Goal: Transaction & Acquisition: Purchase product/service

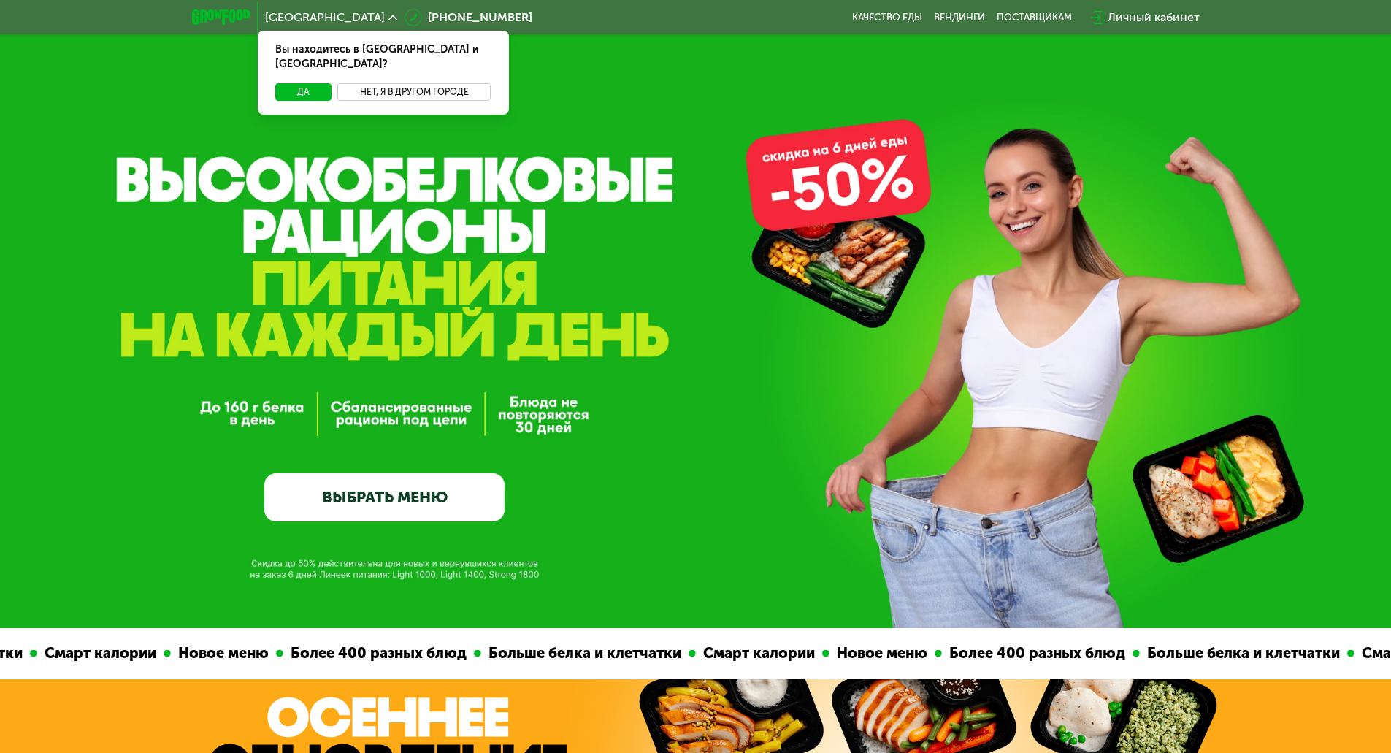
click at [423, 83] on button "Нет, я в другом городе" at bounding box center [414, 92] width 154 height 18
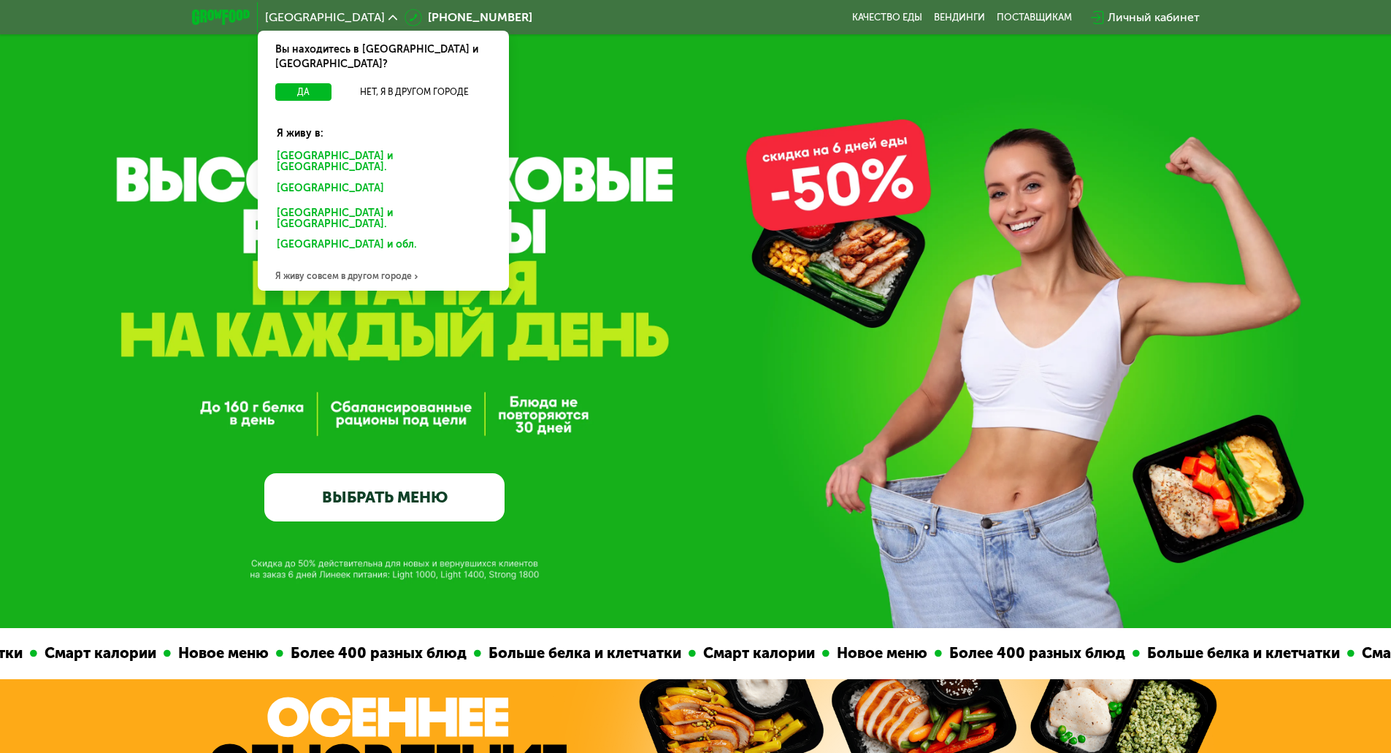
click at [356, 147] on div "Санкт-Петербурге и обл." at bounding box center [383, 162] width 234 height 31
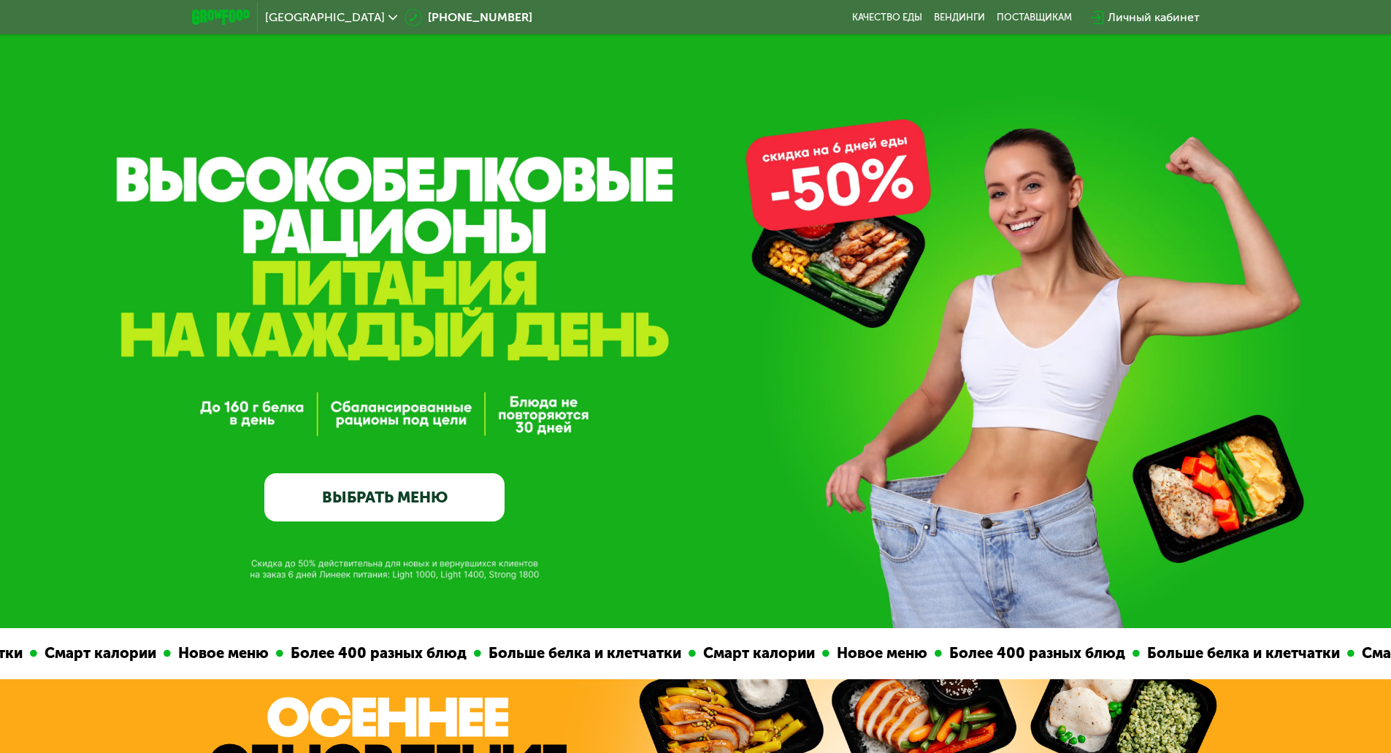
click at [384, 493] on link "ВЫБРАТЬ МЕНЮ" at bounding box center [384, 497] width 240 height 48
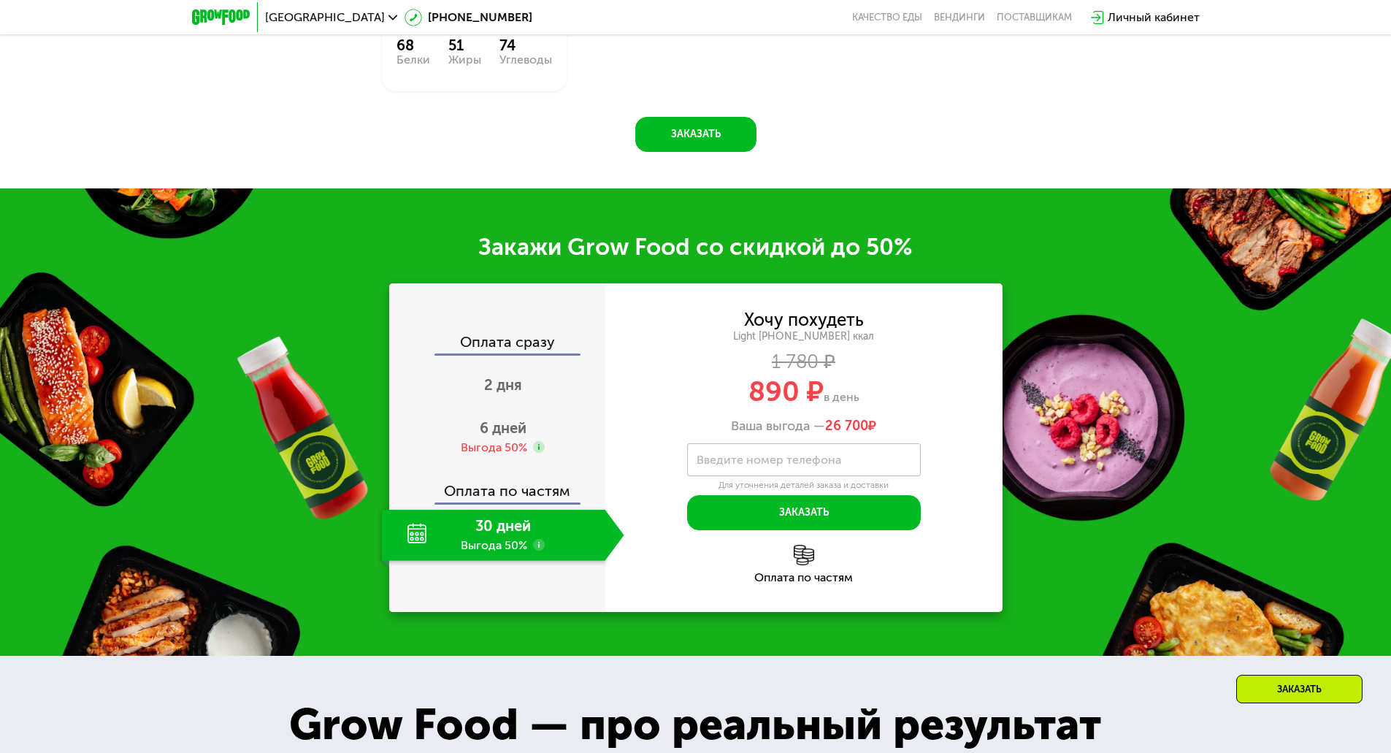
scroll to position [1794, 0]
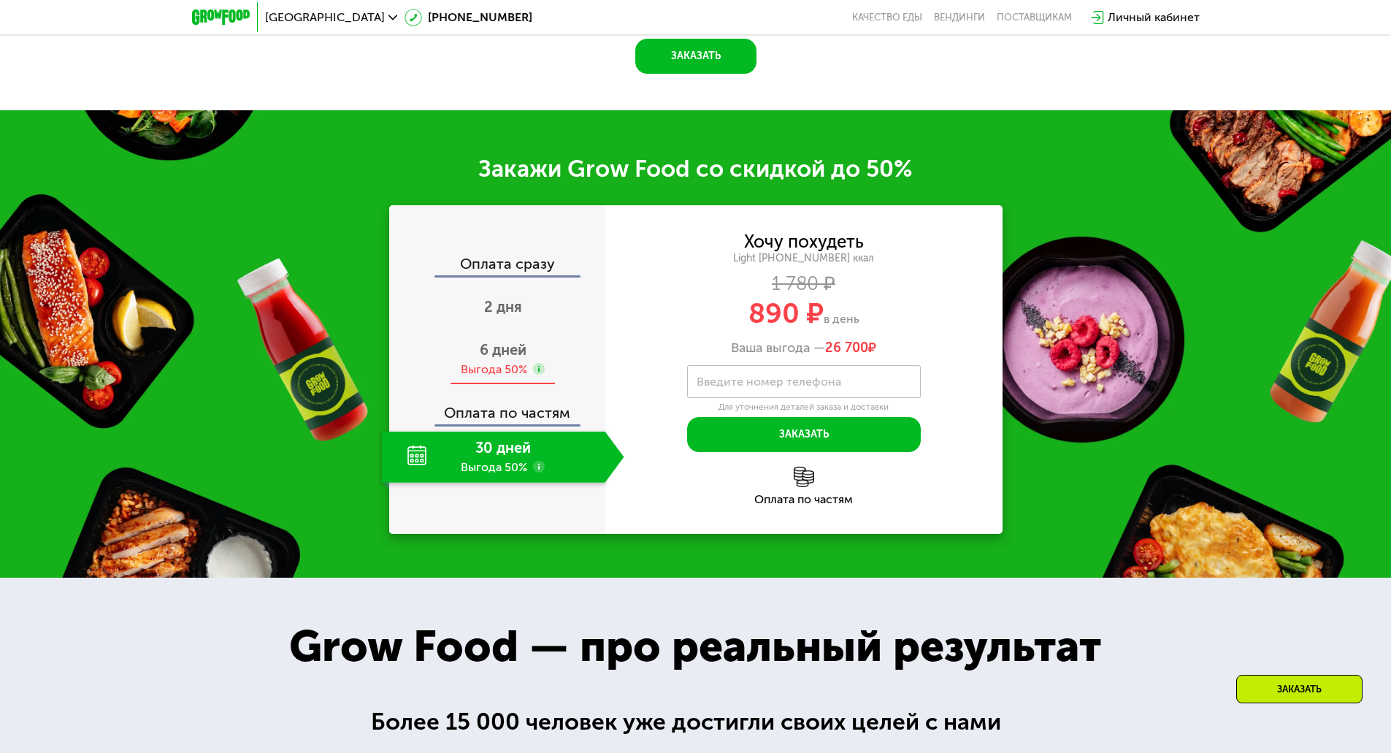
click at [504, 385] on div "6 дней Выгода 50%" at bounding box center [503, 359] width 242 height 51
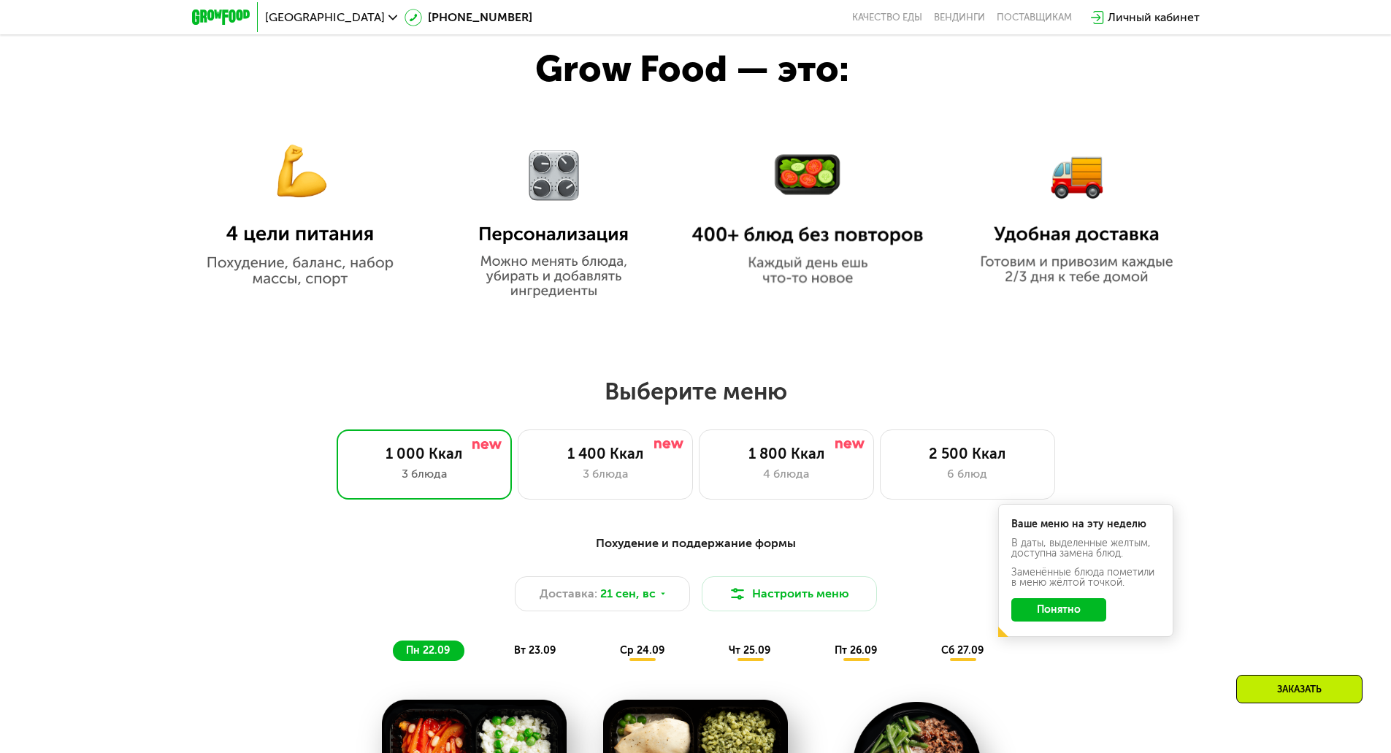
scroll to position [845, 0]
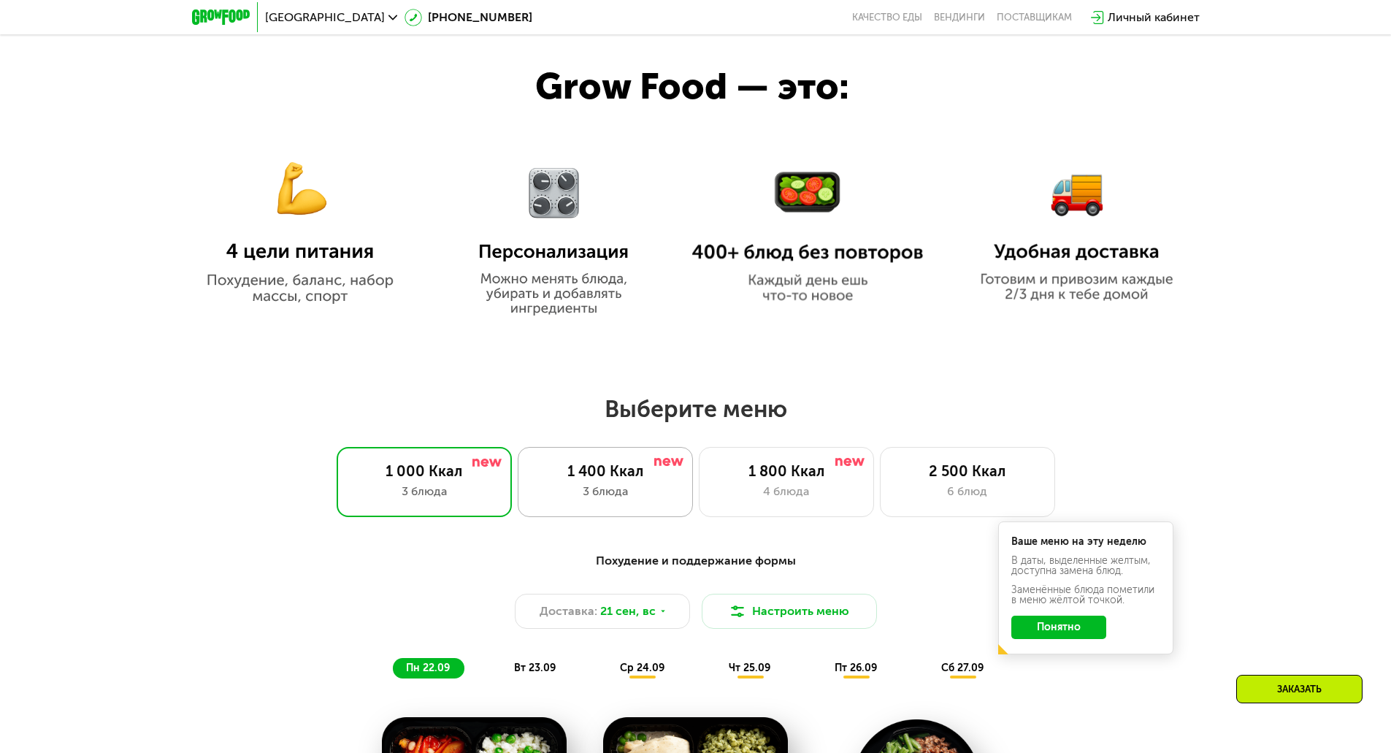
click at [619, 480] on div "1 400 Ккал" at bounding box center [605, 471] width 145 height 18
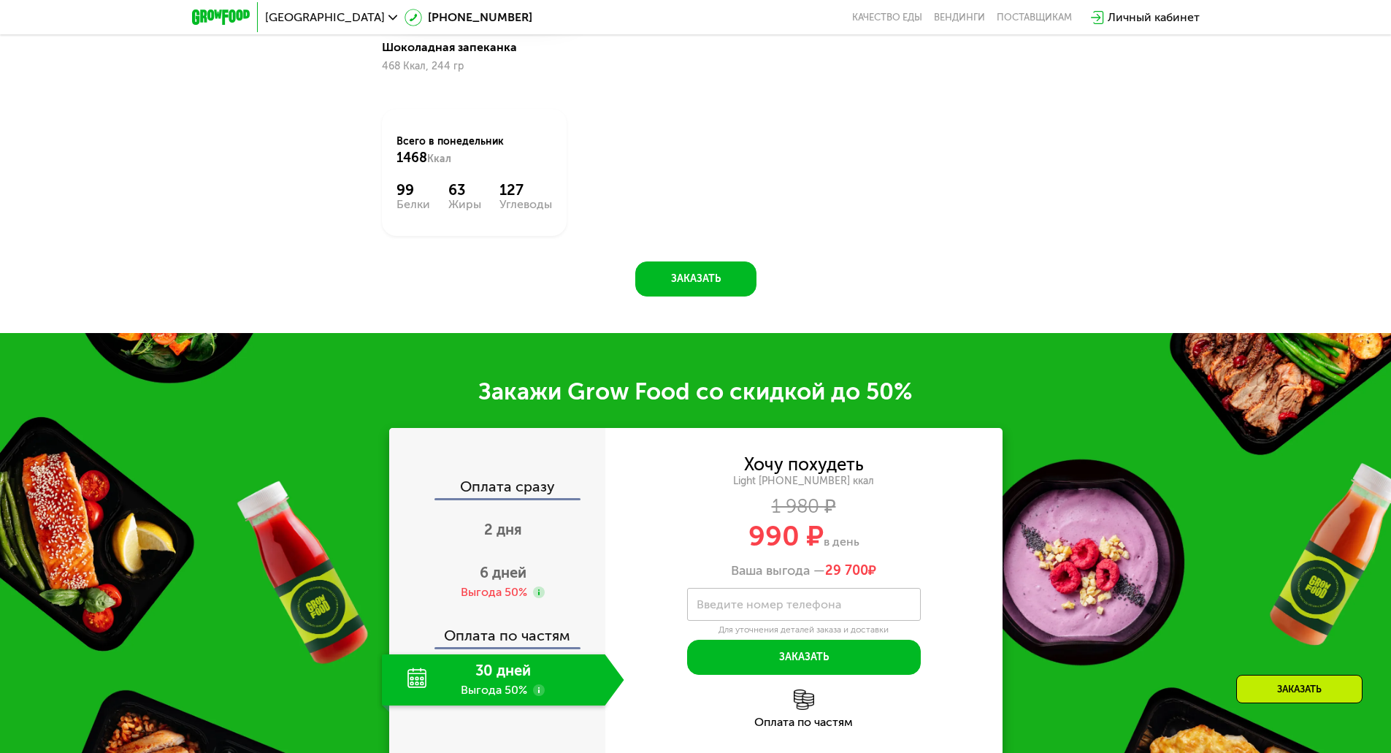
scroll to position [1721, 0]
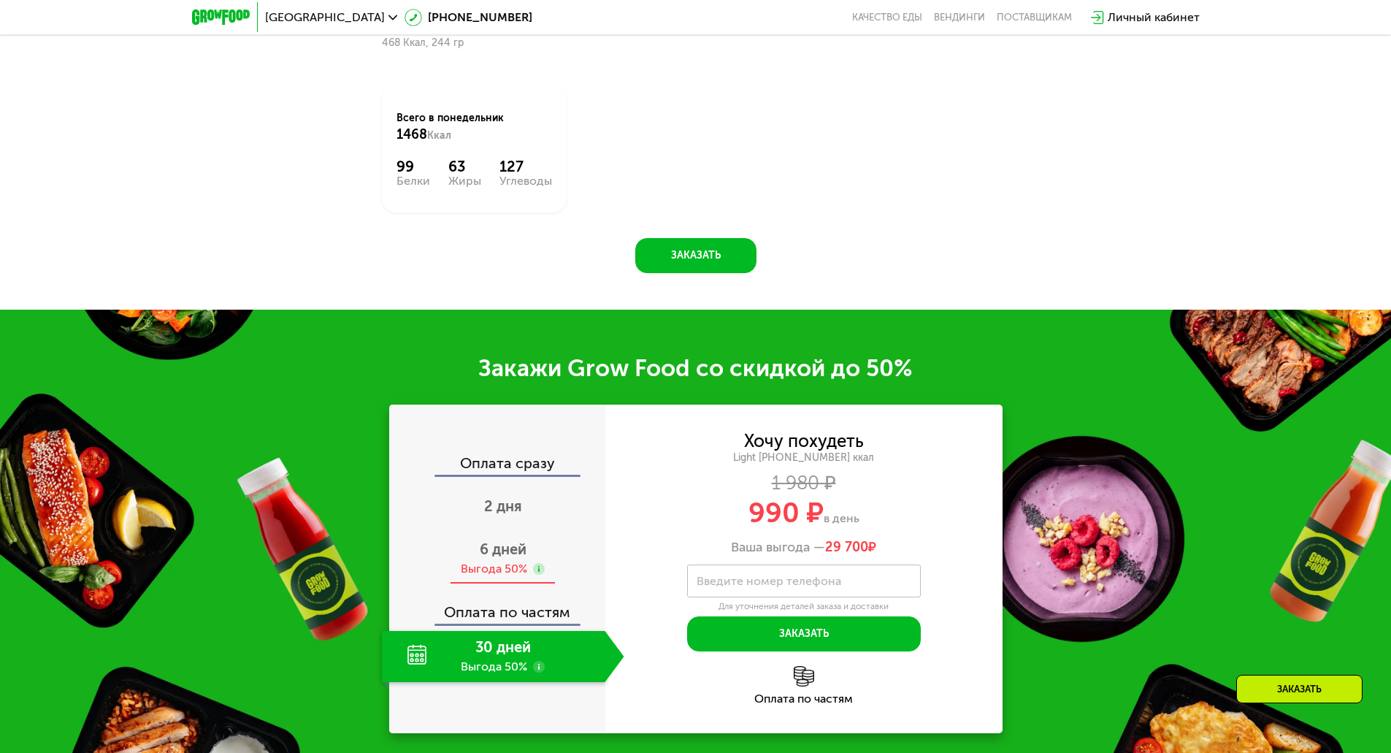
click at [522, 565] on div "Выгода 50%" at bounding box center [494, 569] width 66 height 16
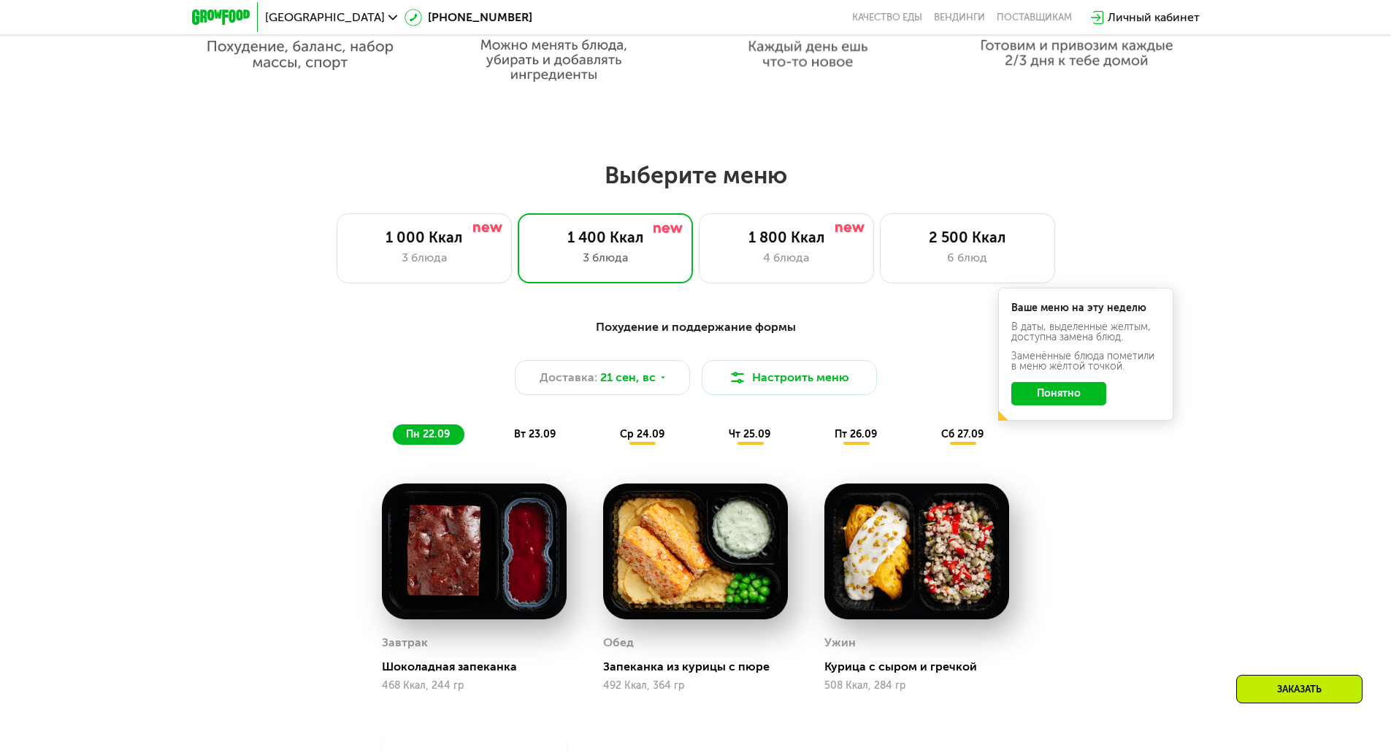
scroll to position [1064, 0]
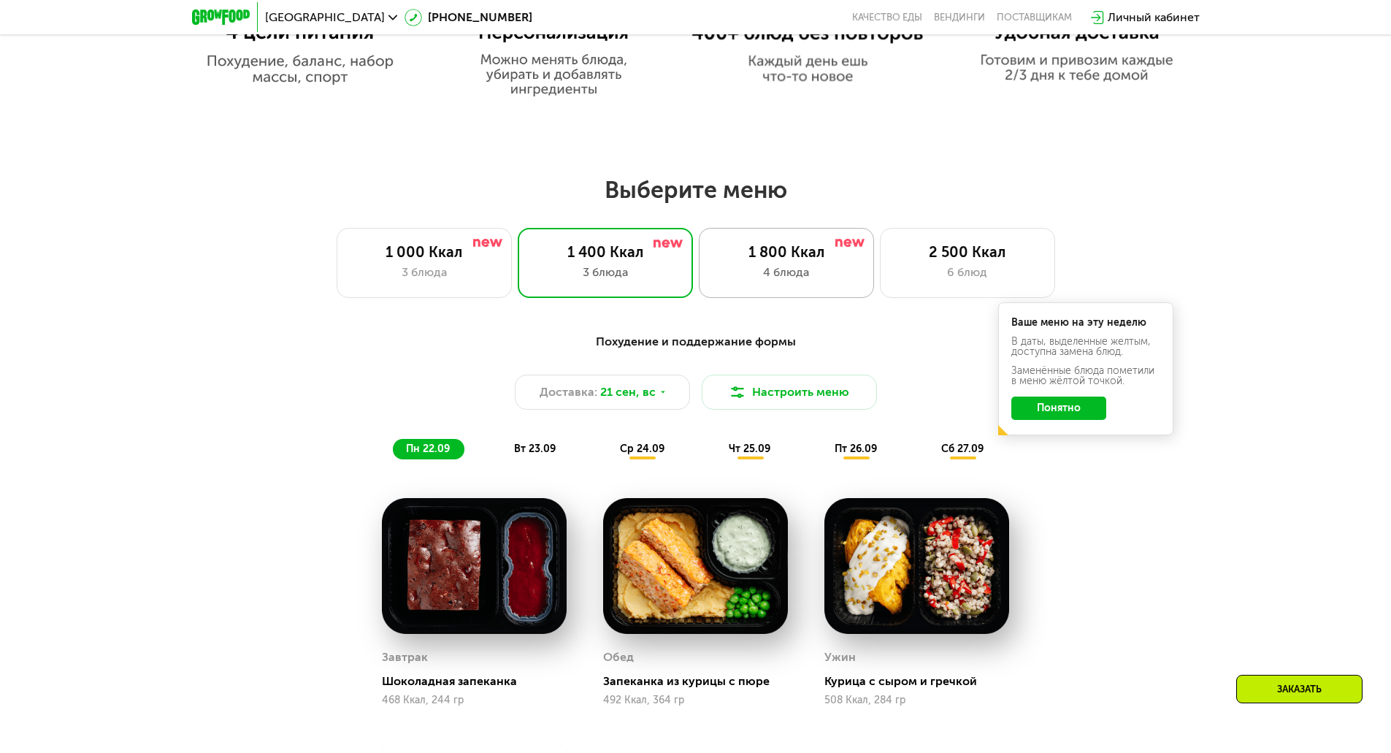
click at [798, 278] on div "4 блюда" at bounding box center [786, 273] width 145 height 18
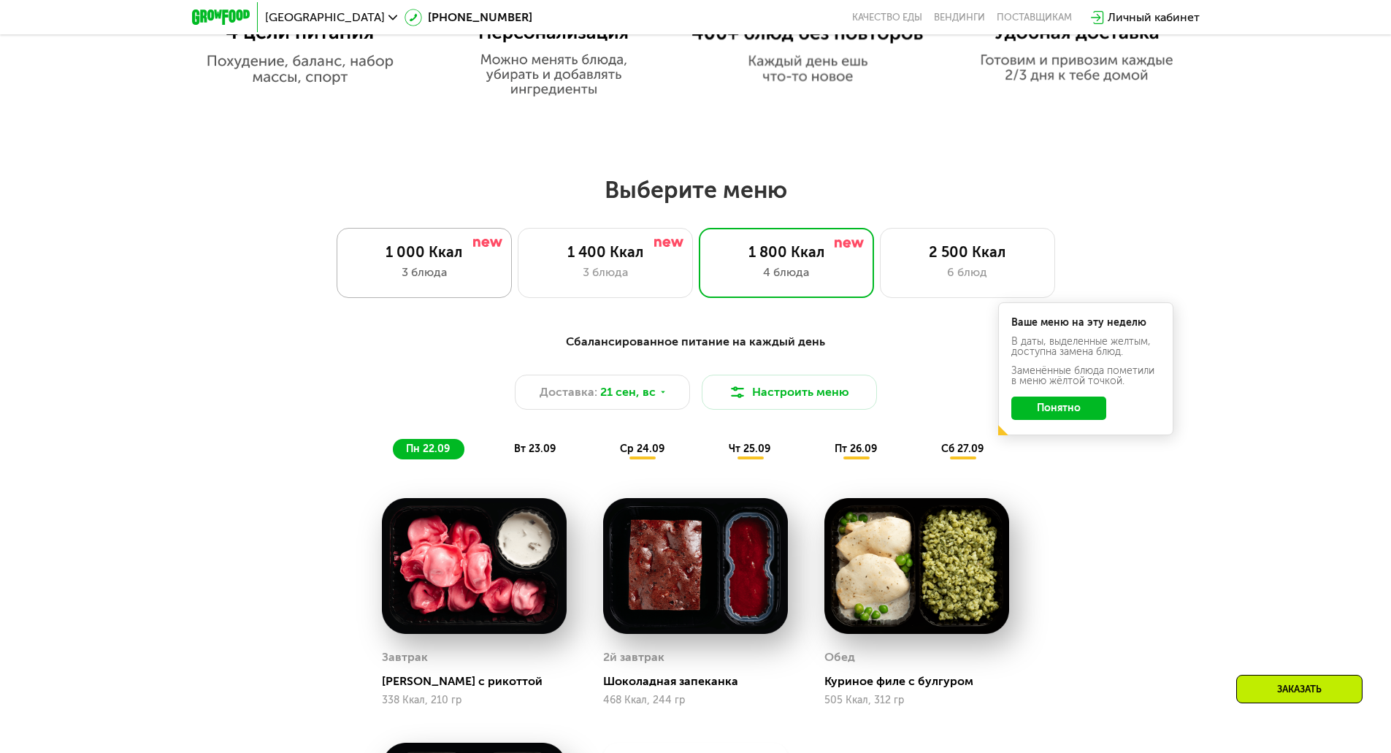
click at [408, 261] on div "1 000 Ккал" at bounding box center [424, 252] width 145 height 18
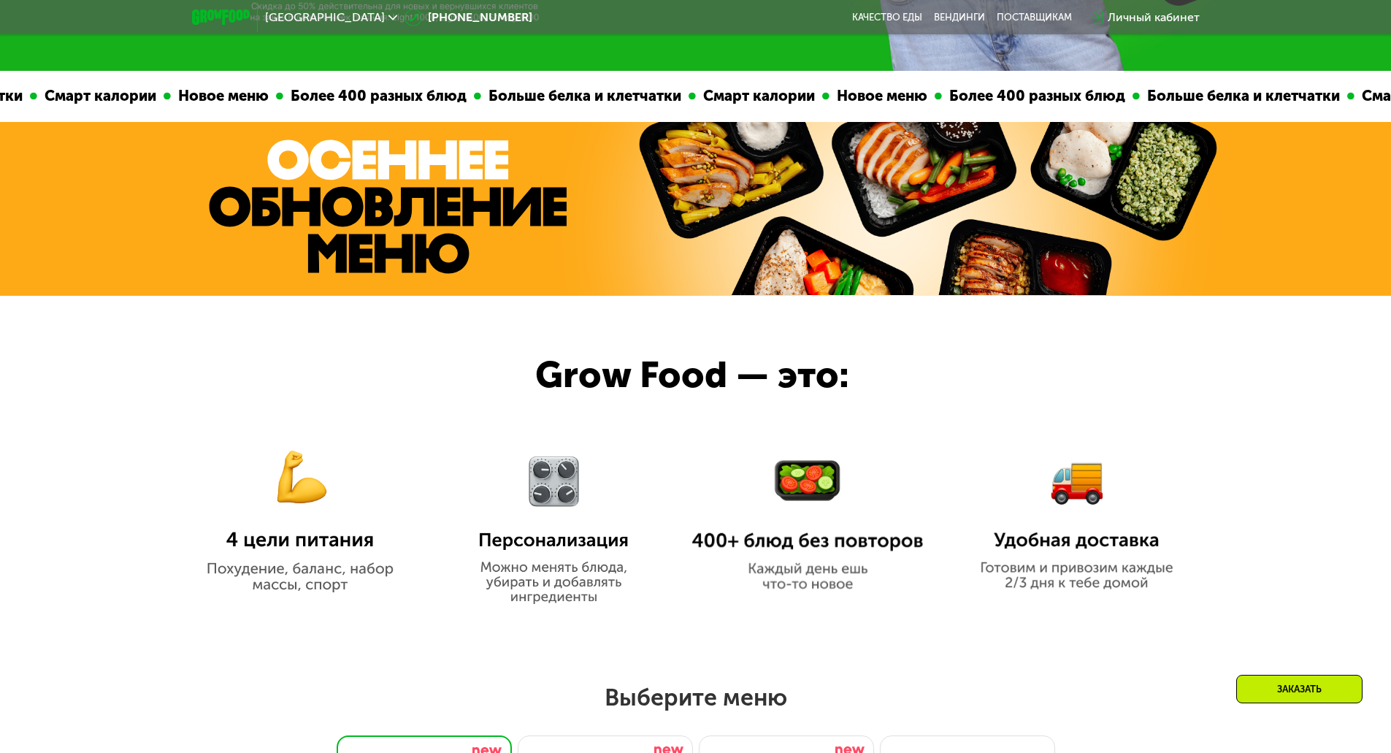
scroll to position [407, 0]
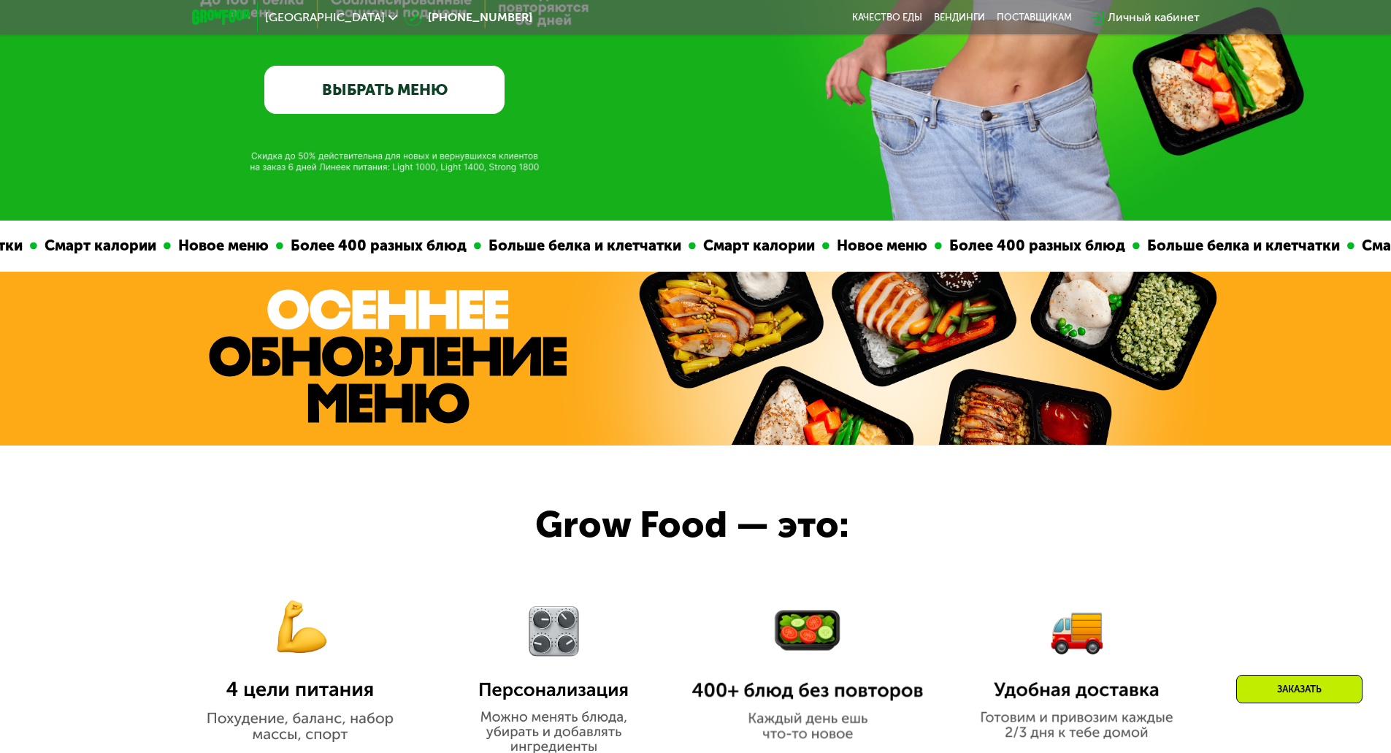
click at [709, 337] on img at bounding box center [927, 358] width 593 height 173
click at [418, 347] on img at bounding box center [388, 356] width 358 height 134
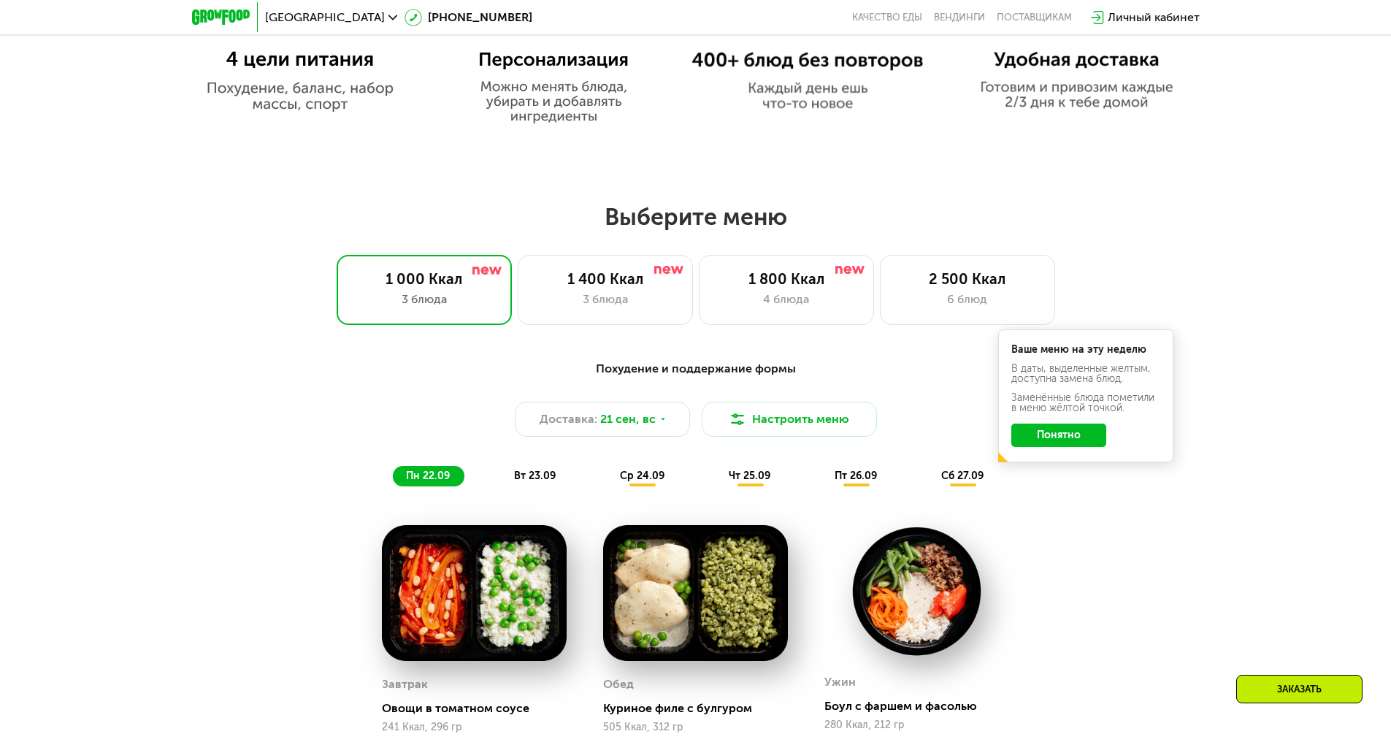
scroll to position [1356, 0]
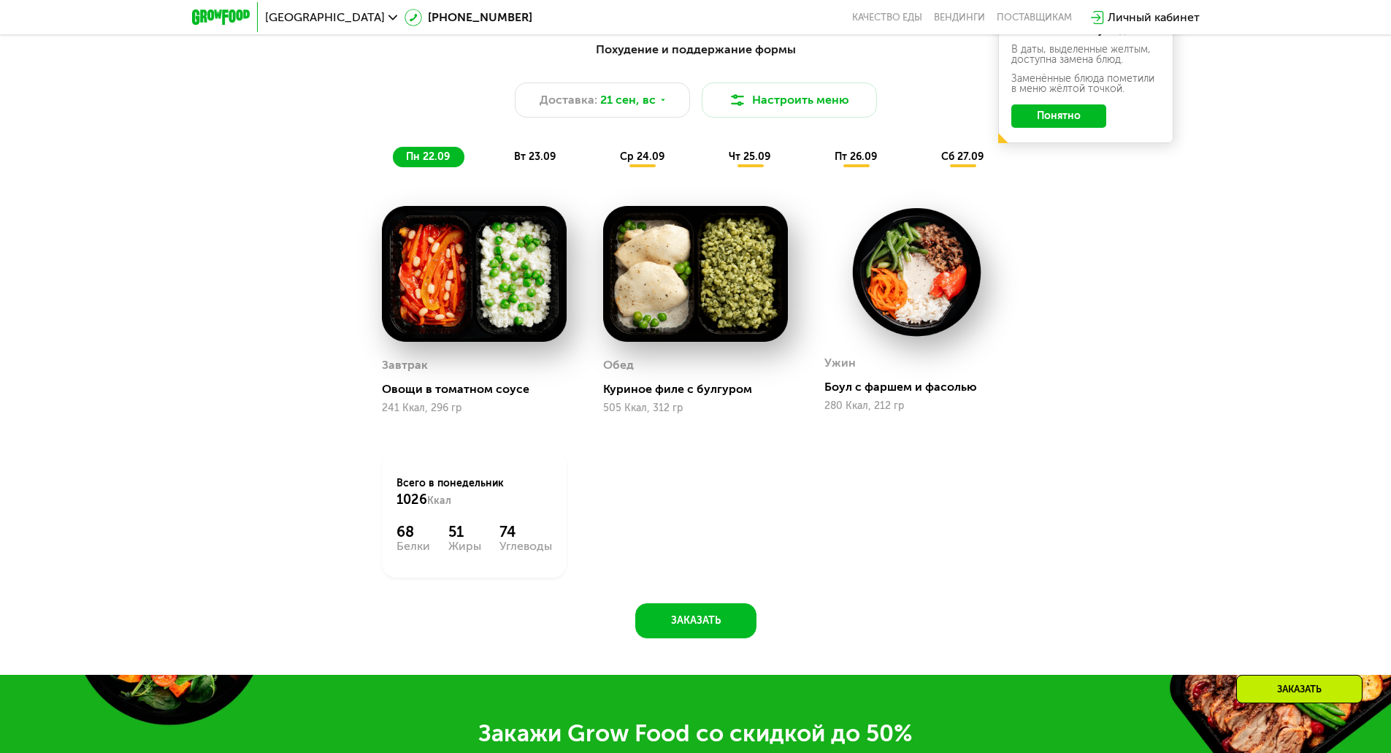
click at [538, 161] on span "вт 23.09" at bounding box center [535, 156] width 42 height 12
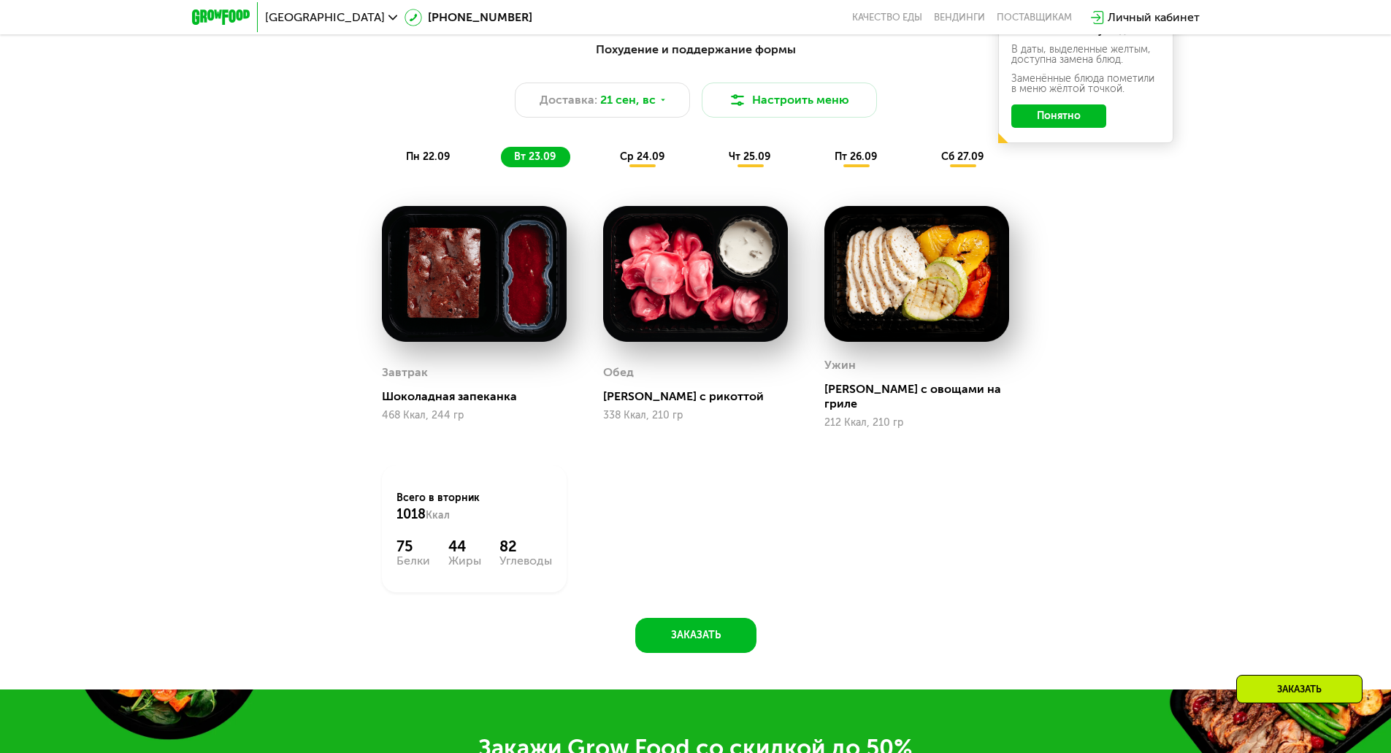
click at [632, 163] on span "ср 24.09" at bounding box center [642, 156] width 45 height 12
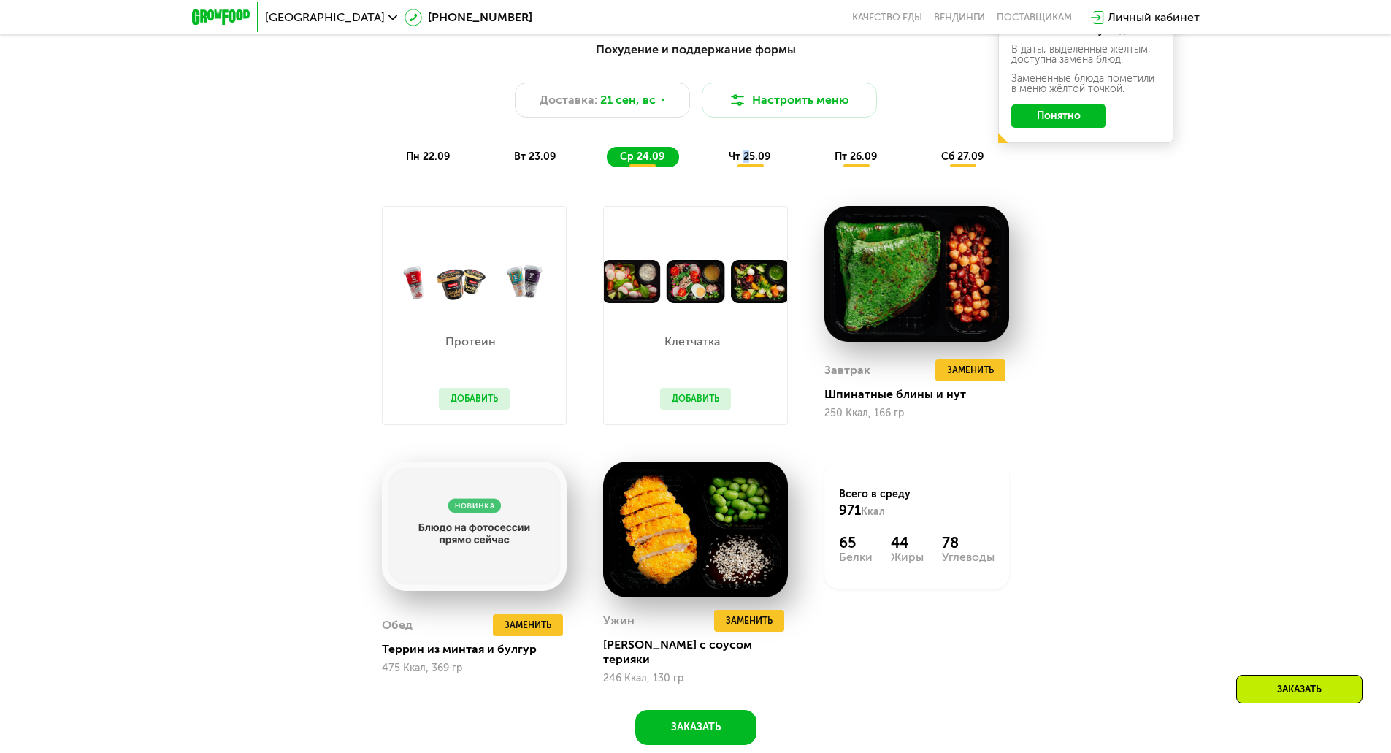
click at [747, 158] on span "чт 25.09" at bounding box center [750, 156] width 42 height 12
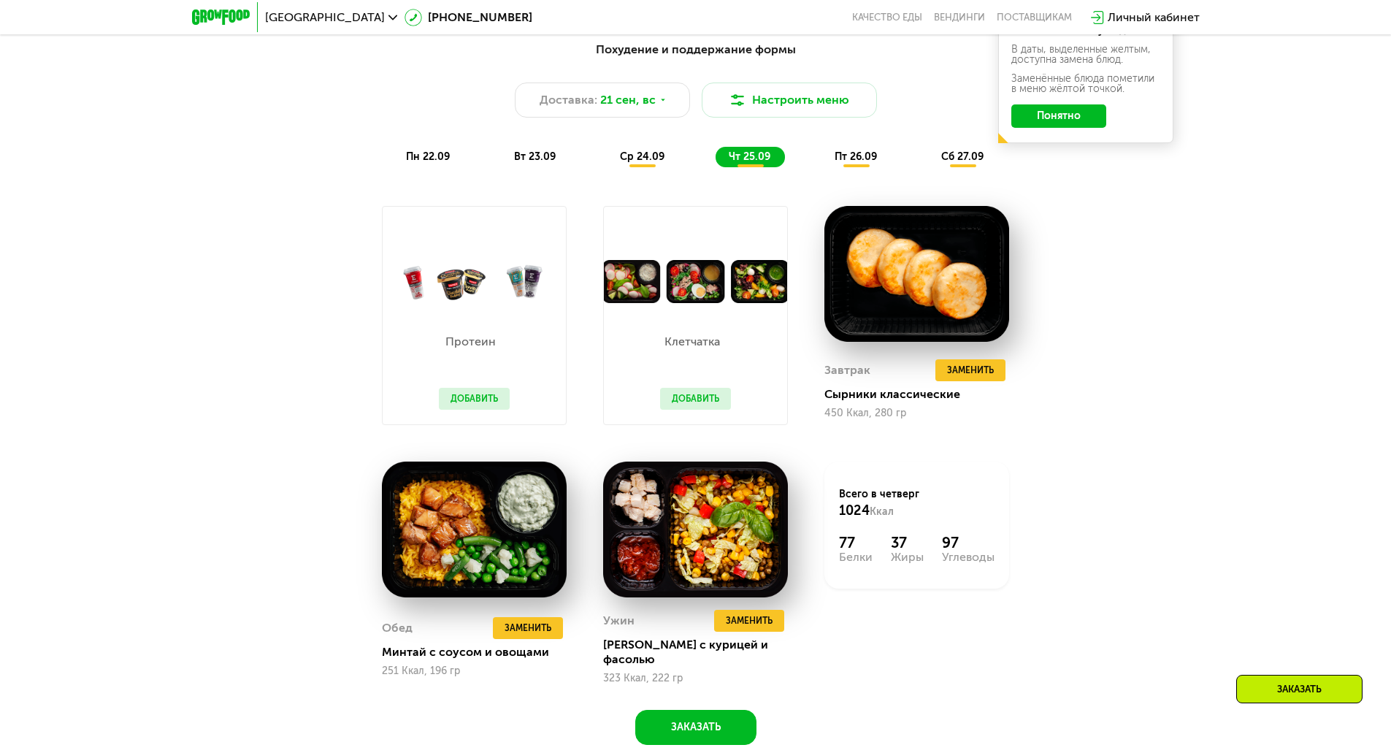
click at [861, 160] on span "пт 26.09" at bounding box center [855, 156] width 42 height 12
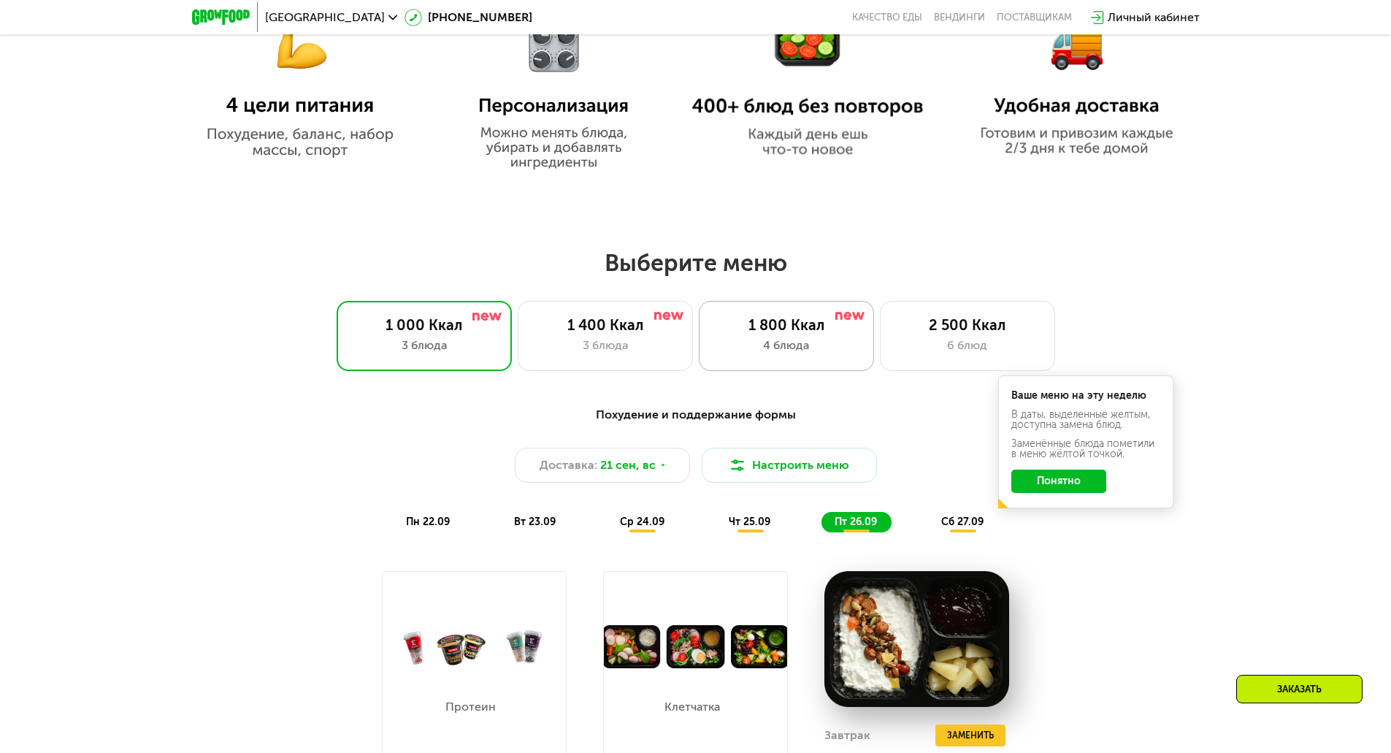
scroll to position [1137, 0]
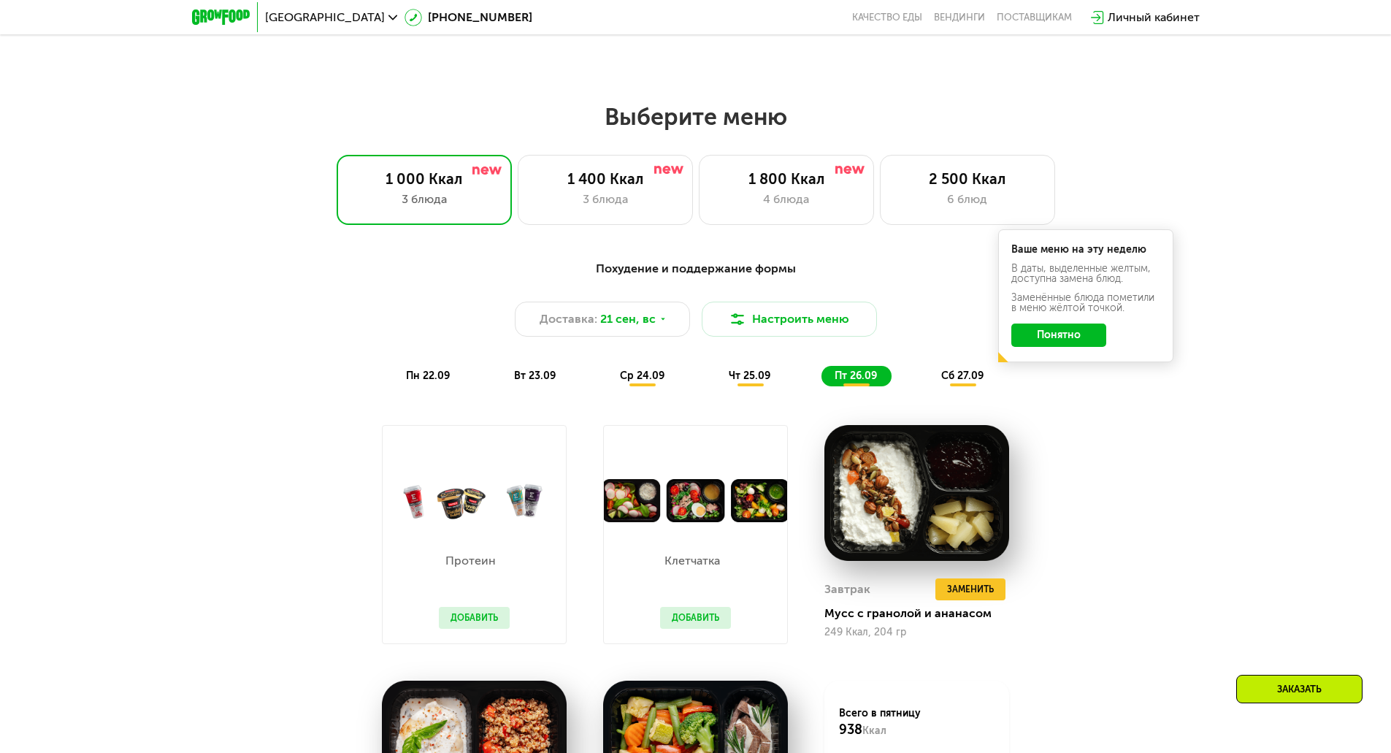
click at [965, 382] on span "сб 27.09" at bounding box center [962, 375] width 42 height 12
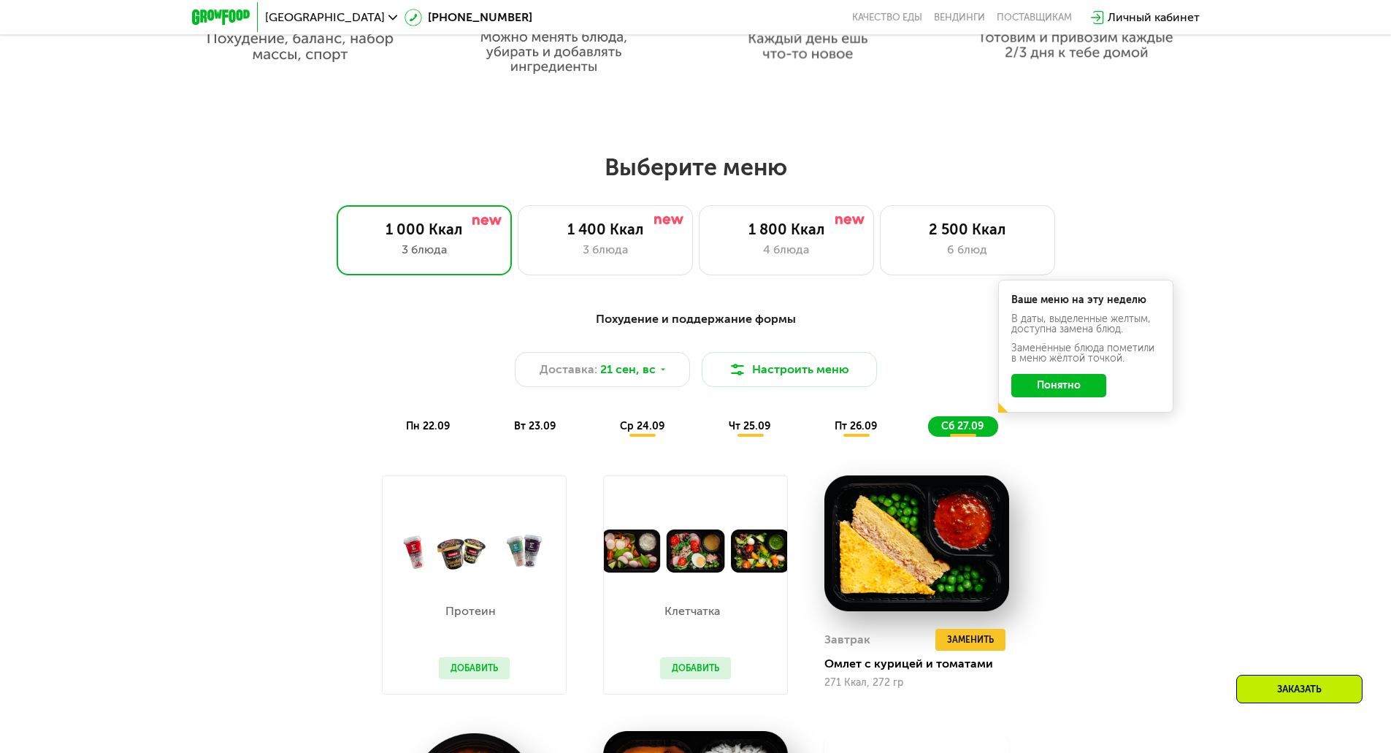
scroll to position [1064, 0]
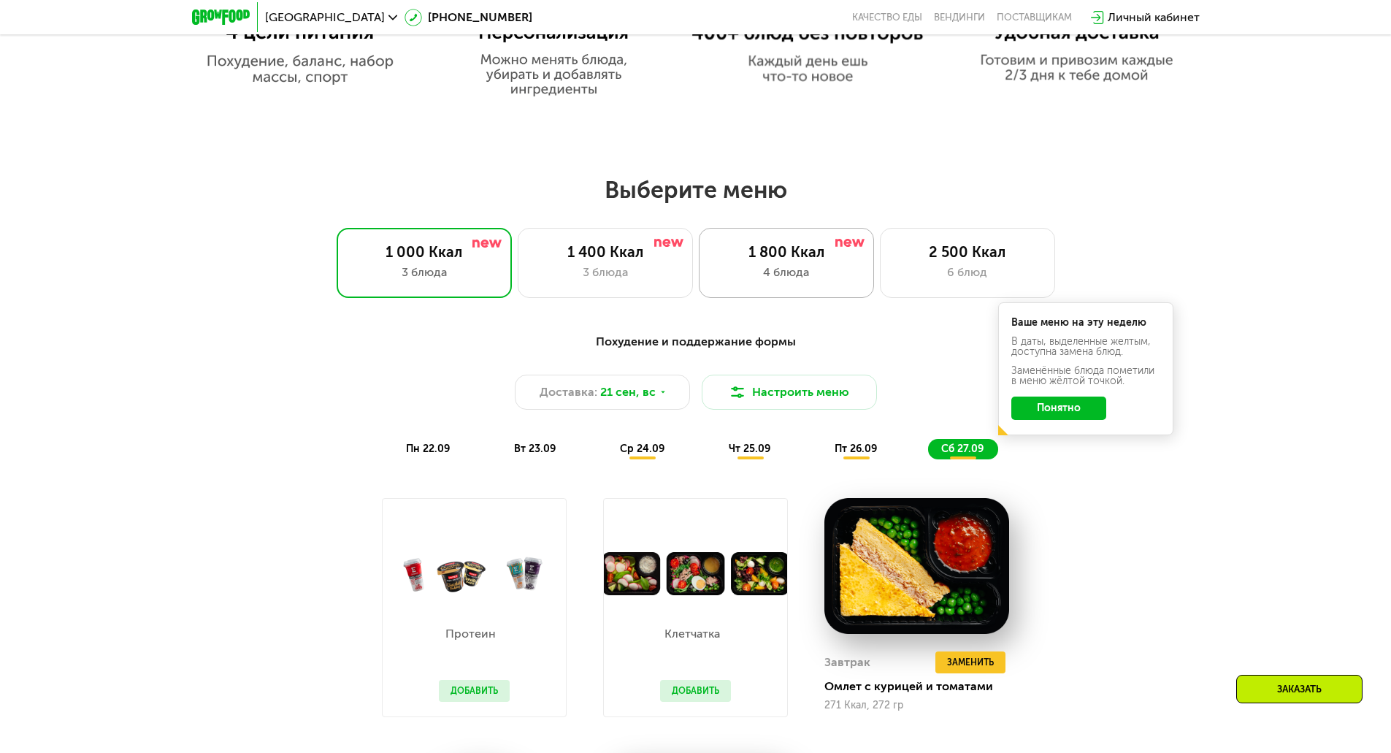
click at [802, 258] on div "1 800 Ккал" at bounding box center [786, 252] width 145 height 18
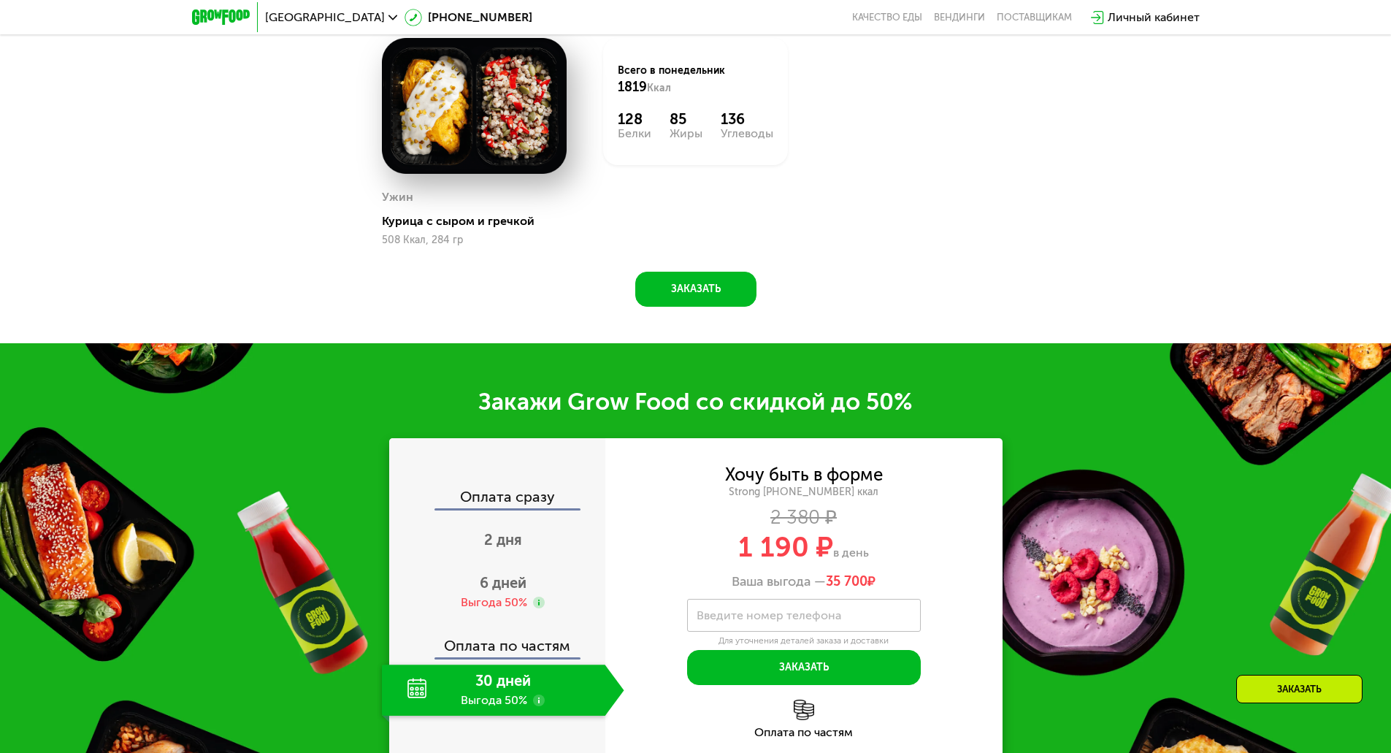
scroll to position [1794, 0]
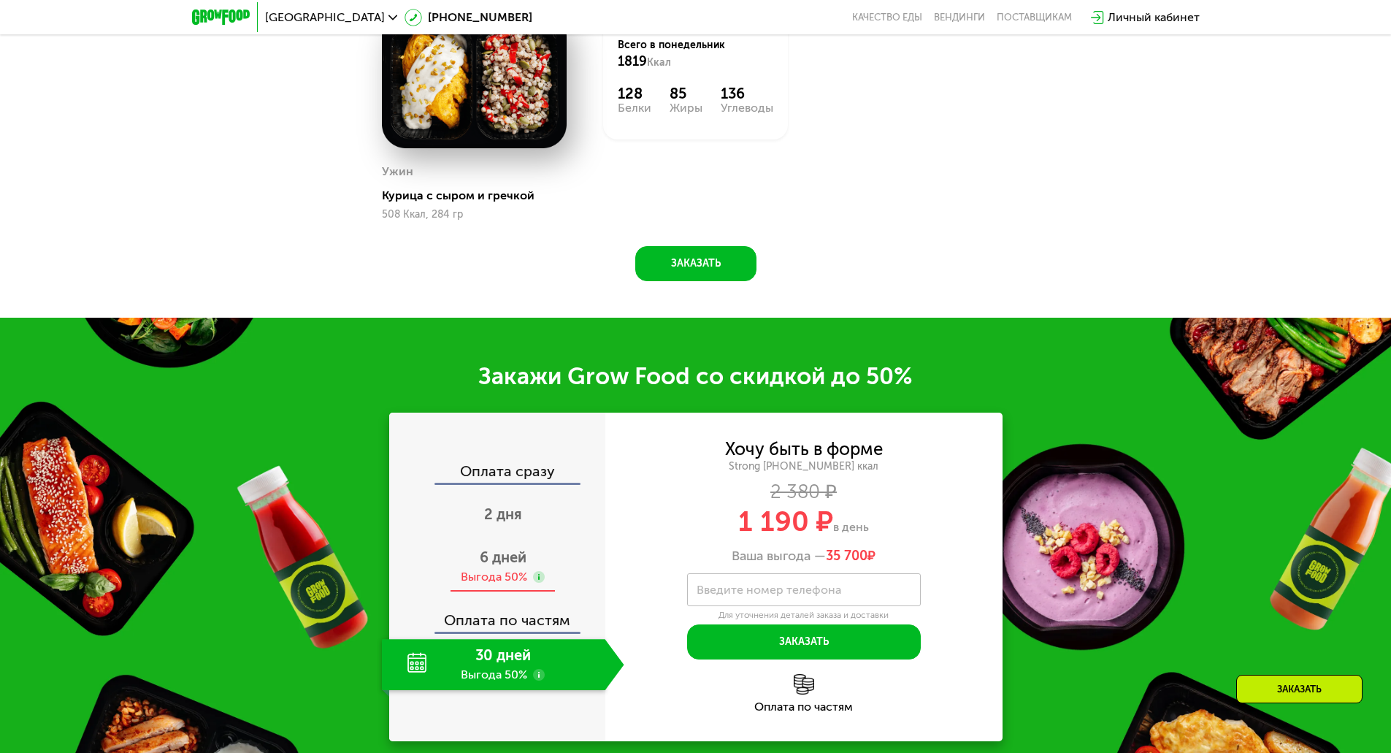
click at [467, 576] on div "Выгода 50%" at bounding box center [494, 577] width 66 height 16
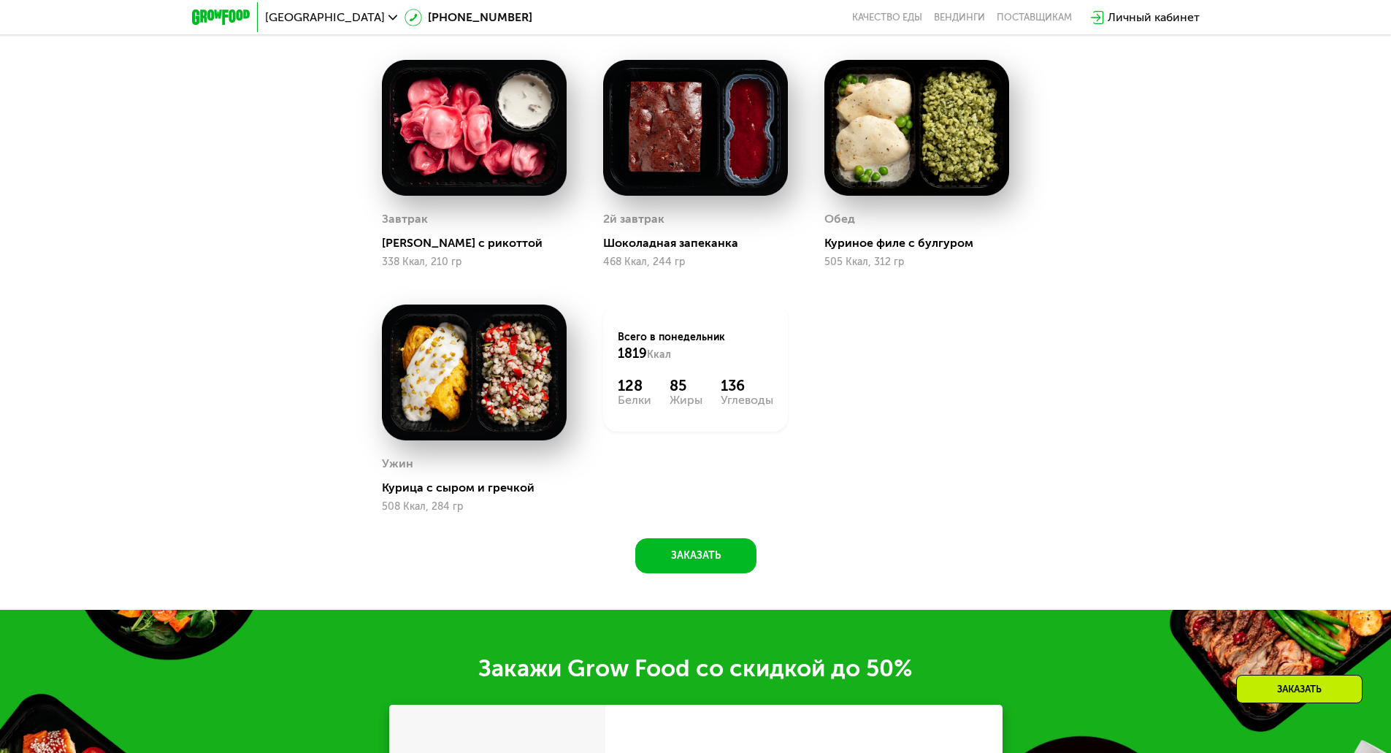
scroll to position [1356, 0]
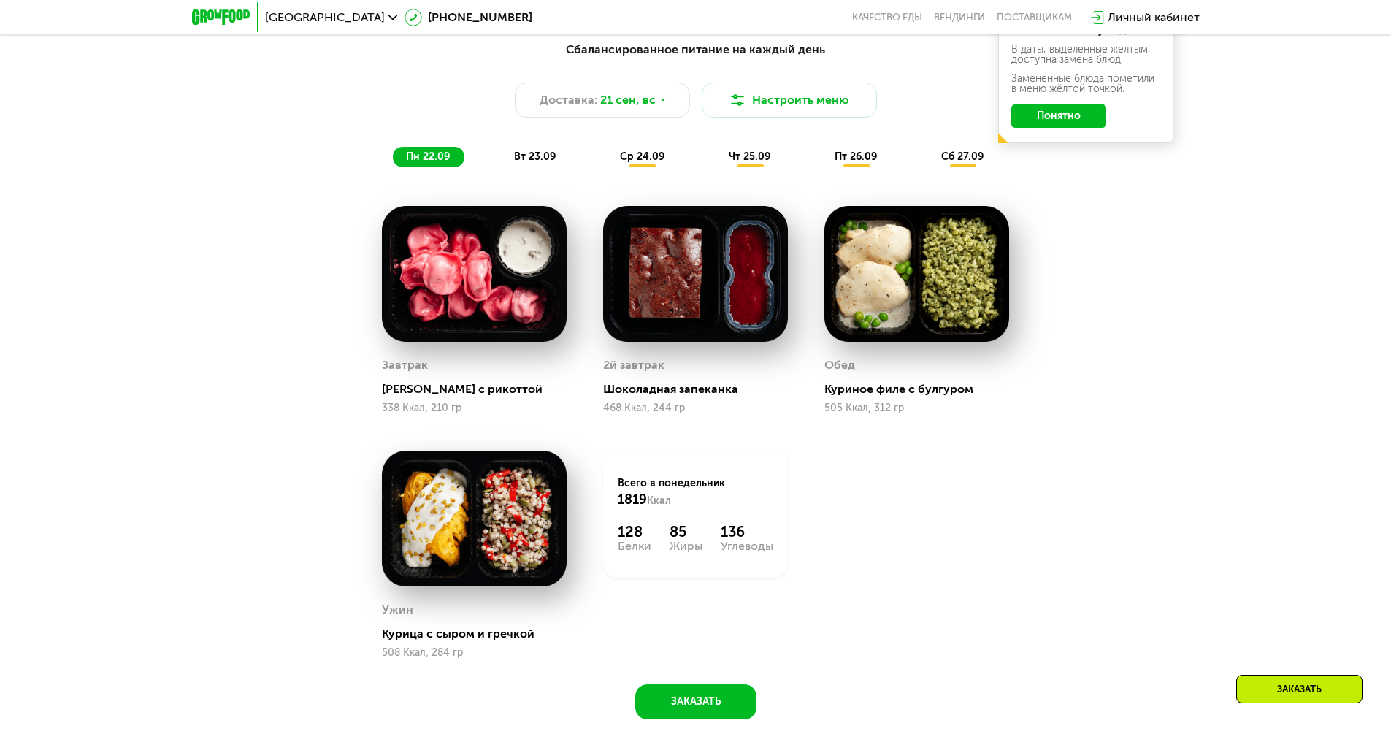
click at [547, 158] on span "вт 23.09" at bounding box center [535, 156] width 42 height 12
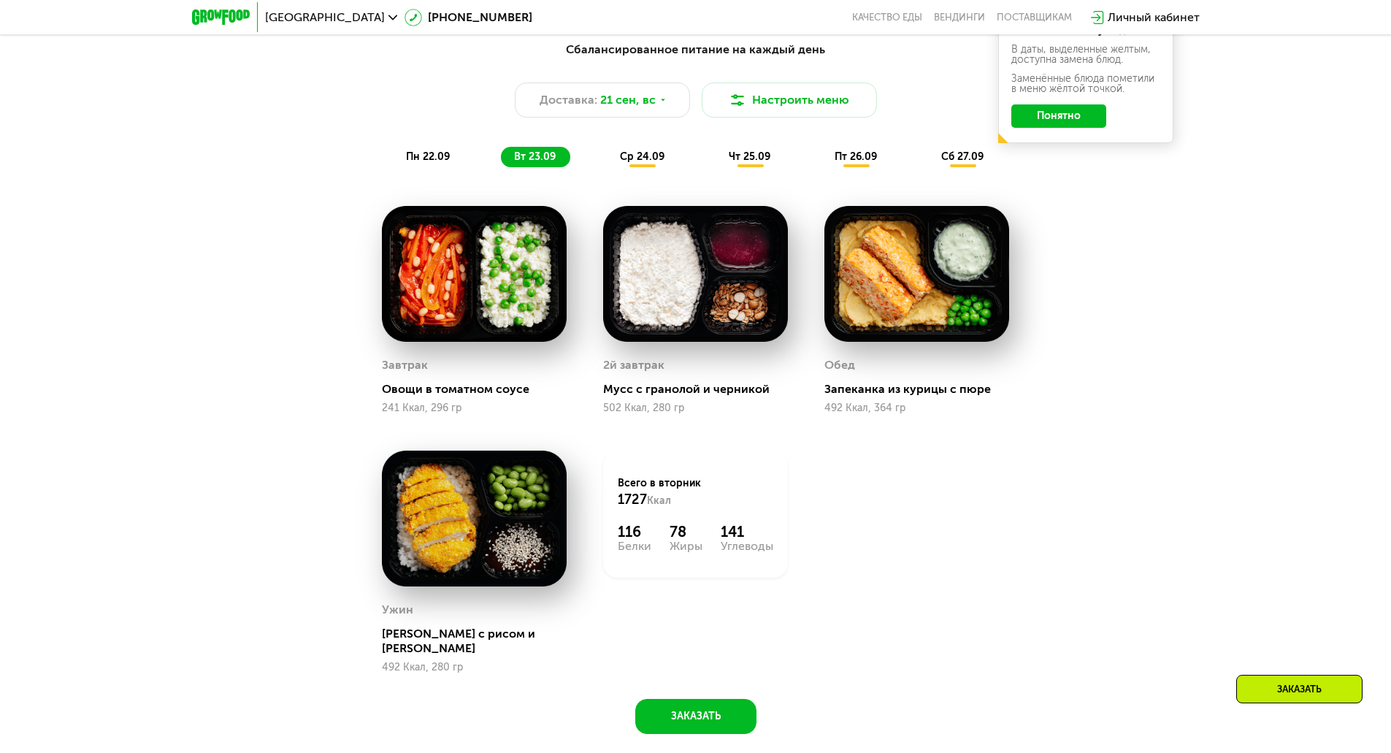
click at [647, 161] on span "ср 24.09" at bounding box center [642, 156] width 45 height 12
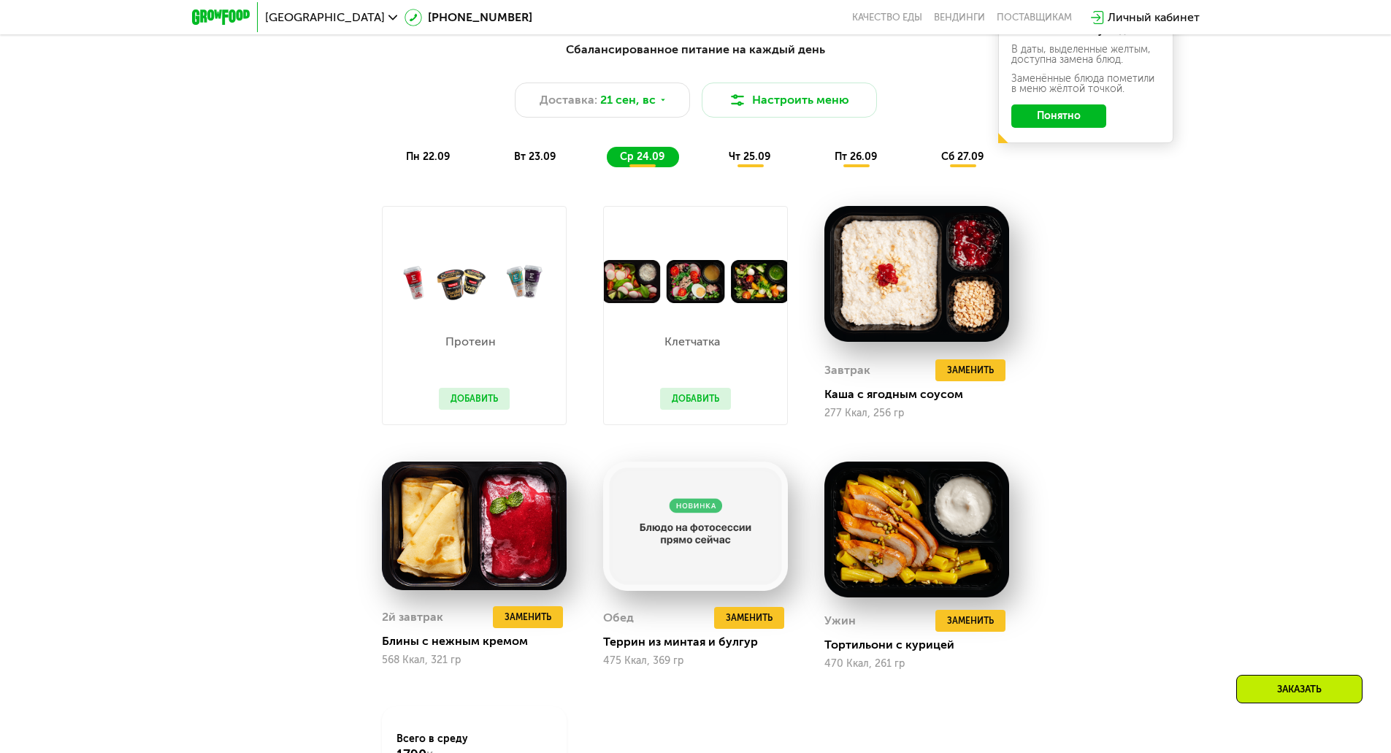
click at [747, 163] on span "чт 25.09" at bounding box center [750, 156] width 42 height 12
